Goal: Check status: Check status

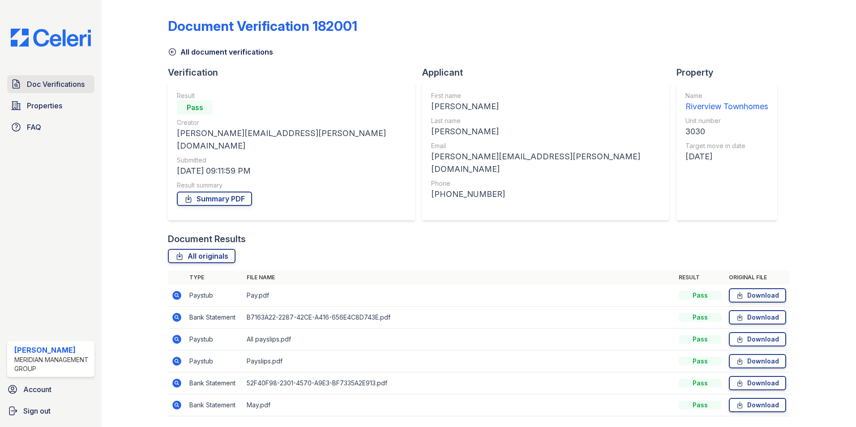
click at [53, 80] on span "Doc Verifications" at bounding box center [56, 84] width 58 height 11
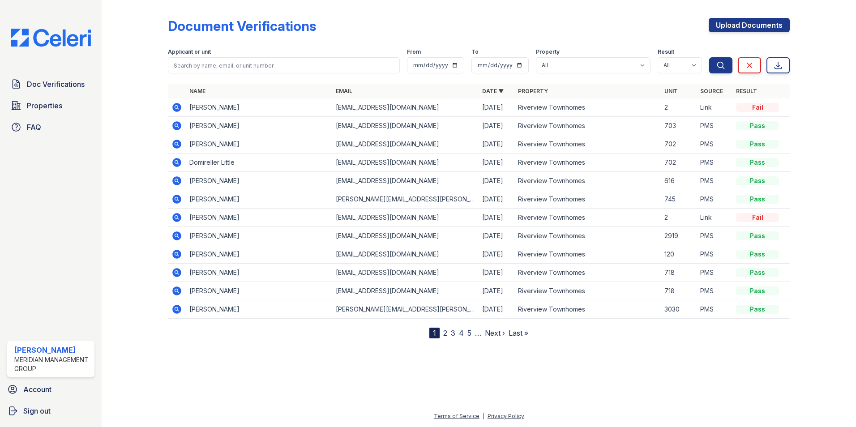
click at [178, 185] on icon at bounding box center [176, 180] width 9 height 9
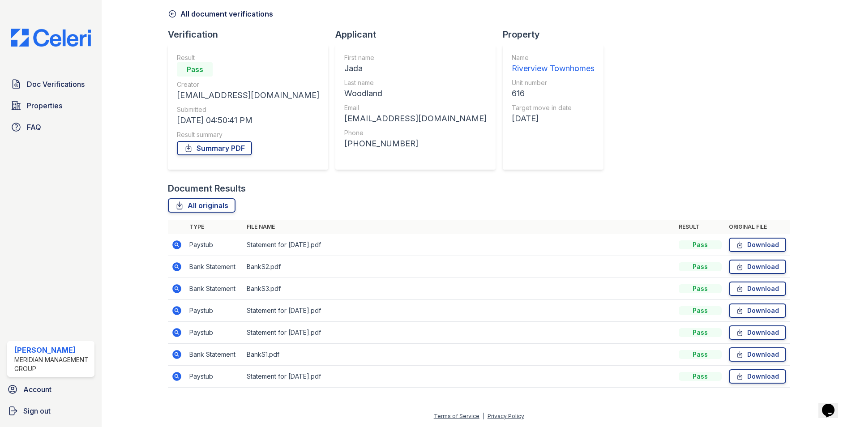
click at [175, 339] on td at bounding box center [177, 333] width 18 height 22
click at [175, 334] on icon at bounding box center [176, 332] width 9 height 9
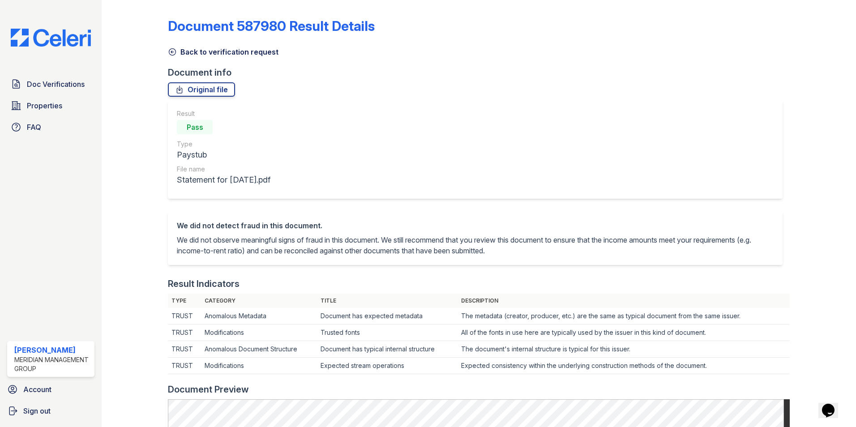
click at [169, 52] on icon at bounding box center [172, 51] width 9 height 9
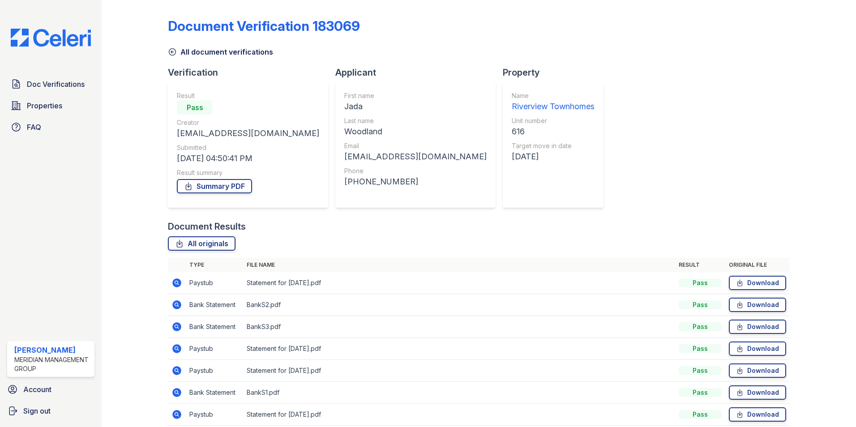
click at [172, 284] on icon at bounding box center [177, 283] width 11 height 11
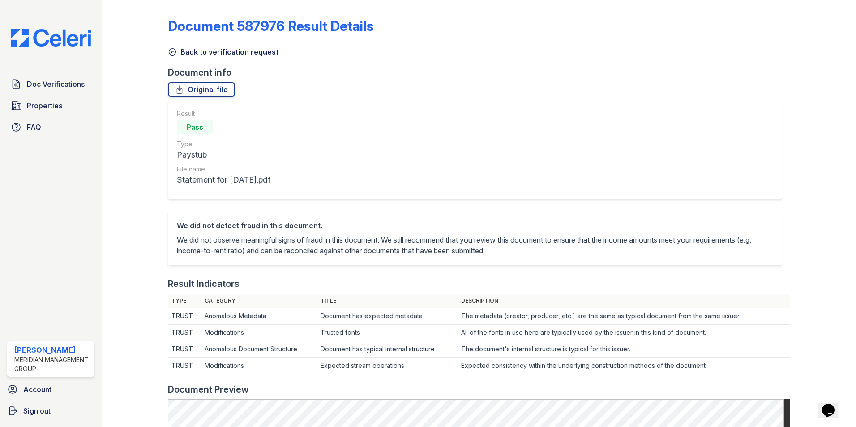
click at [168, 52] on icon at bounding box center [172, 51] width 9 height 9
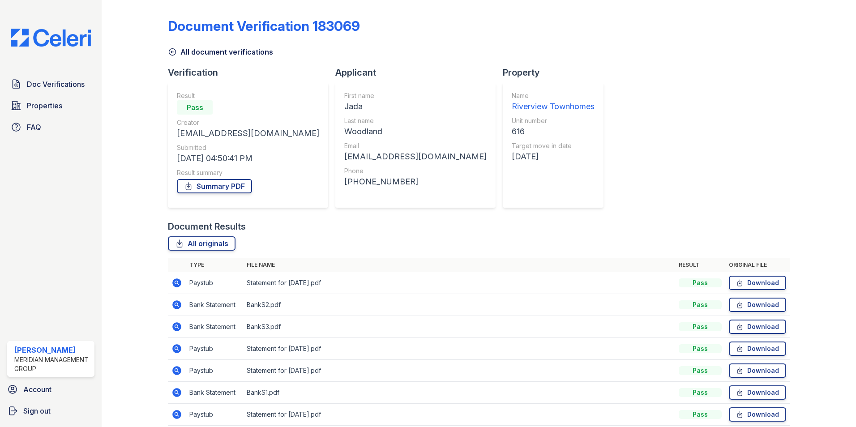
click at [170, 370] on td at bounding box center [177, 371] width 18 height 22
click at [177, 374] on icon at bounding box center [176, 370] width 9 height 9
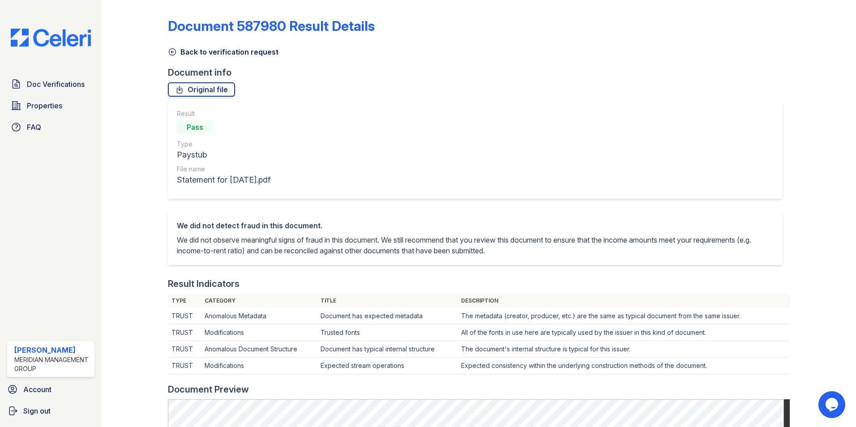
click at [180, 50] on link "Back to verification request" at bounding box center [223, 52] width 111 height 11
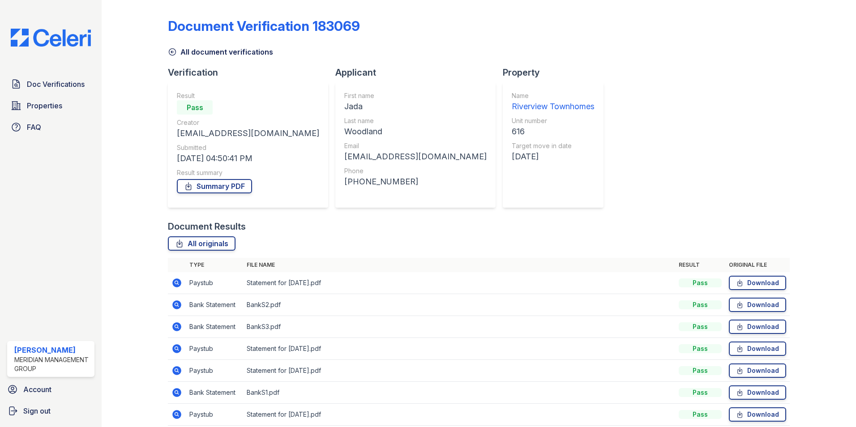
click at [170, 284] on td at bounding box center [177, 283] width 18 height 22
click at [178, 282] on icon at bounding box center [176, 283] width 9 height 9
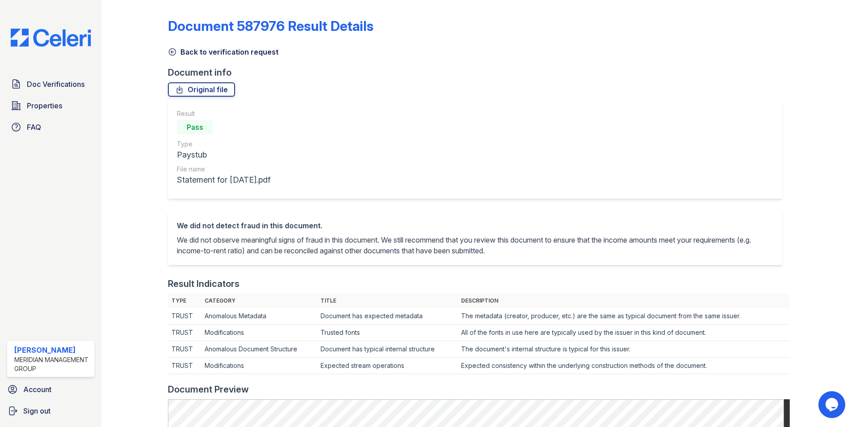
click at [174, 52] on icon at bounding box center [172, 51] width 9 height 9
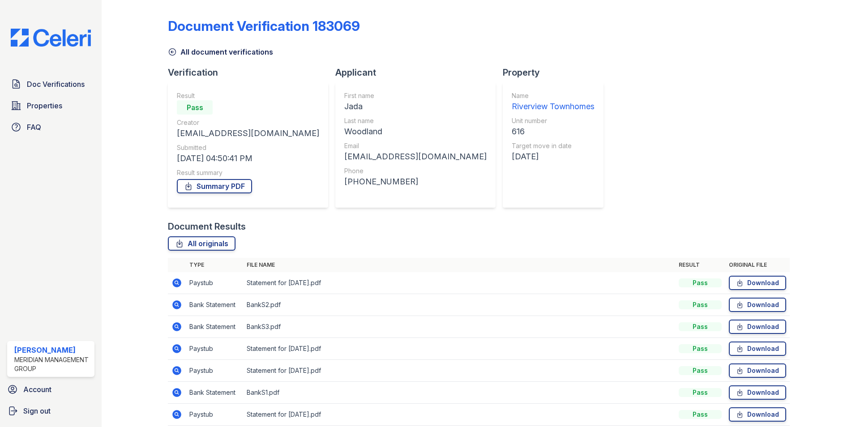
scroll to position [38, 0]
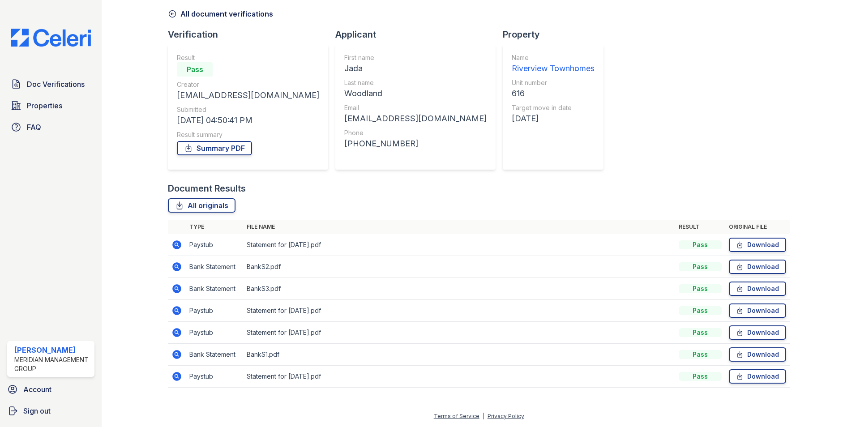
click at [174, 331] on icon at bounding box center [176, 332] width 9 height 9
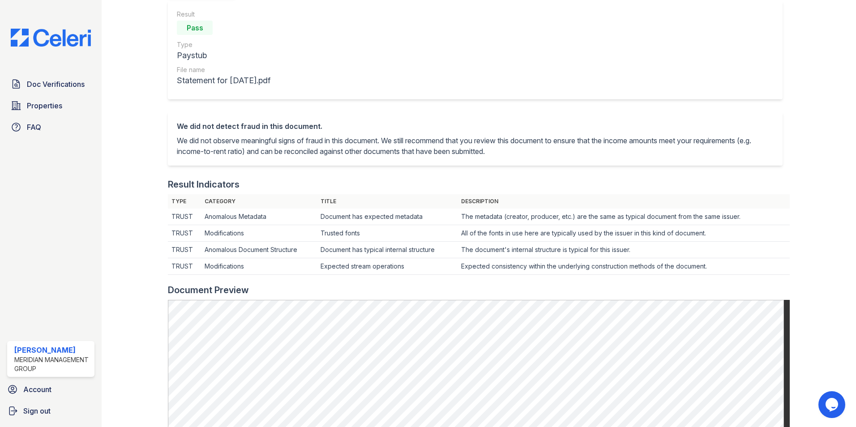
scroll to position [179, 0]
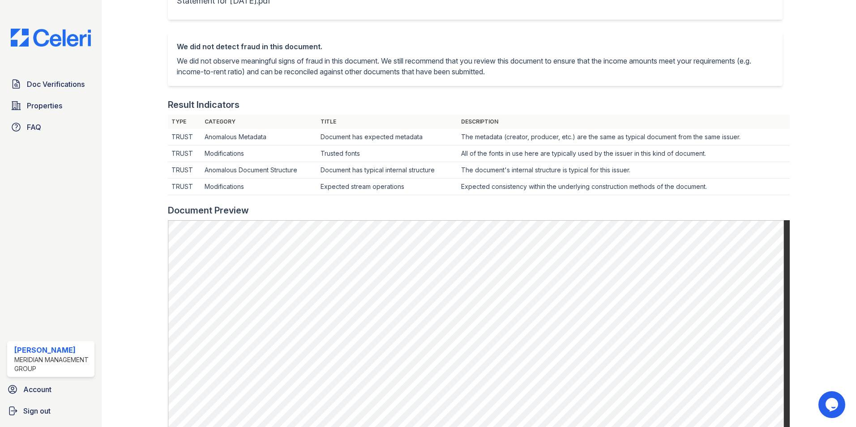
click at [616, 95] on div "We did not detect fraud in this document. We did not observe meaningful signs o…" at bounding box center [479, 65] width 622 height 66
